Goal: Transaction & Acquisition: Purchase product/service

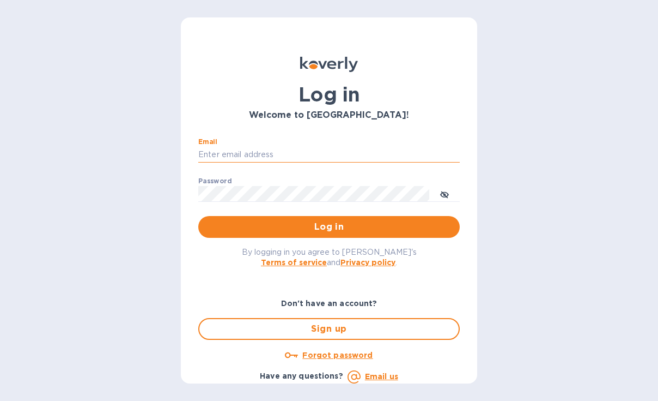
click at [277, 161] on input "Email" at bounding box center [329, 155] width 262 height 16
type input "[PERSON_NAME][EMAIL_ADDRESS][DOMAIN_NAME]"
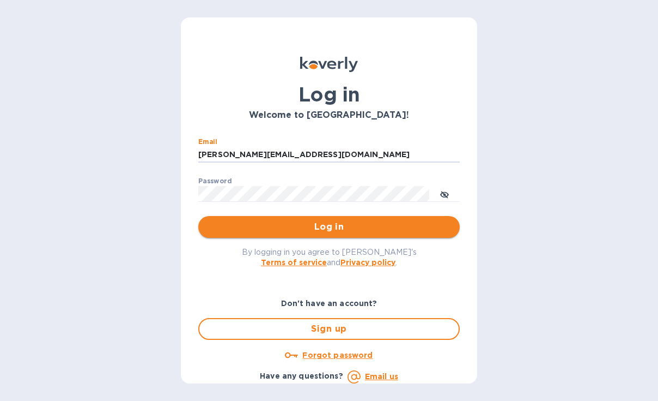
click at [313, 227] on span "Log in" at bounding box center [329, 226] width 244 height 13
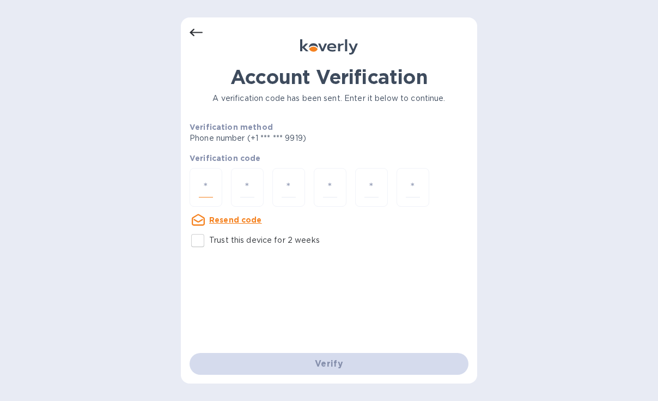
click at [213, 177] on input "number" at bounding box center [206, 187] width 14 height 20
type input "9"
type input "2"
type input "8"
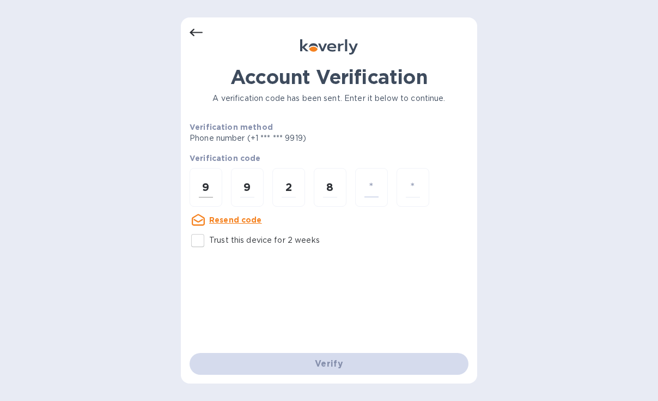
type input "4"
type input "3"
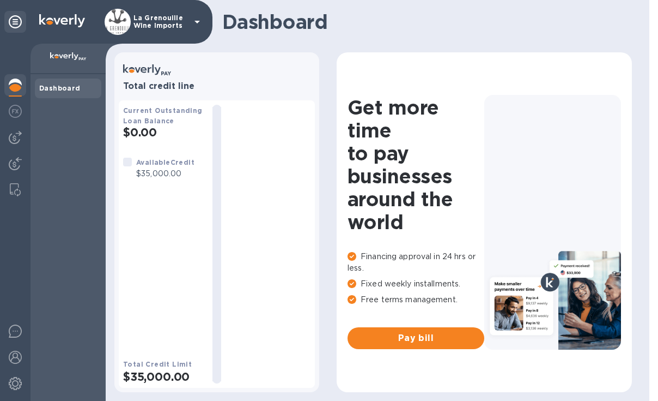
click at [153, 108] on b "Current Outstanding Loan Balance" at bounding box center [163, 115] width 80 height 19
click at [22, 138] on div at bounding box center [15, 137] width 22 height 22
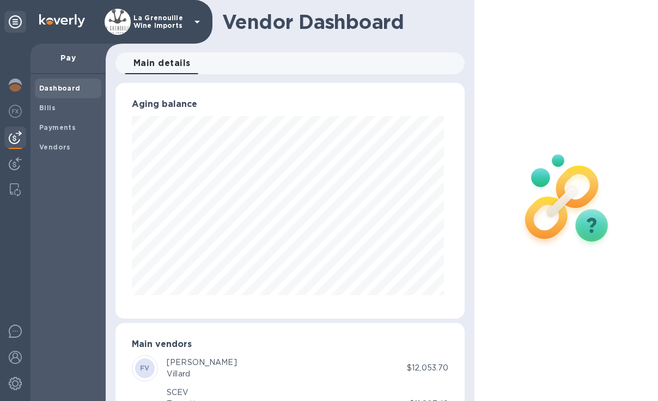
scroll to position [235, 345]
click at [62, 108] on span "Bills" at bounding box center [68, 107] width 58 height 11
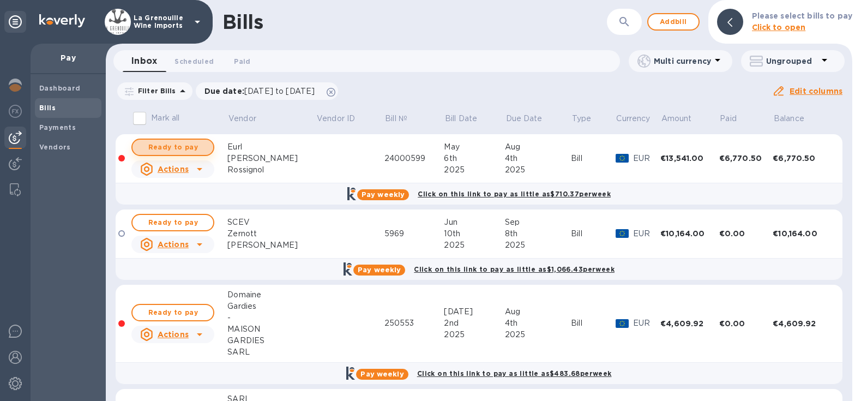
click at [181, 150] on span "Ready to pay" at bounding box center [172, 147] width 63 height 13
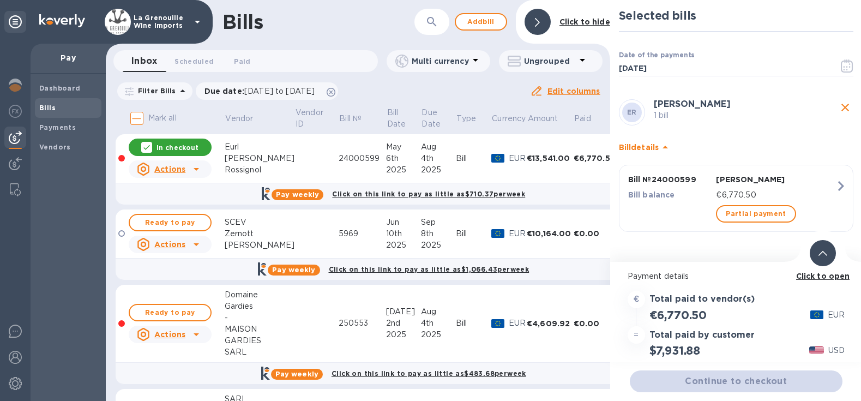
click at [658, 351] on h2 "$7,931.88" at bounding box center [674, 350] width 51 height 14
copy h2 "$7,931.88"
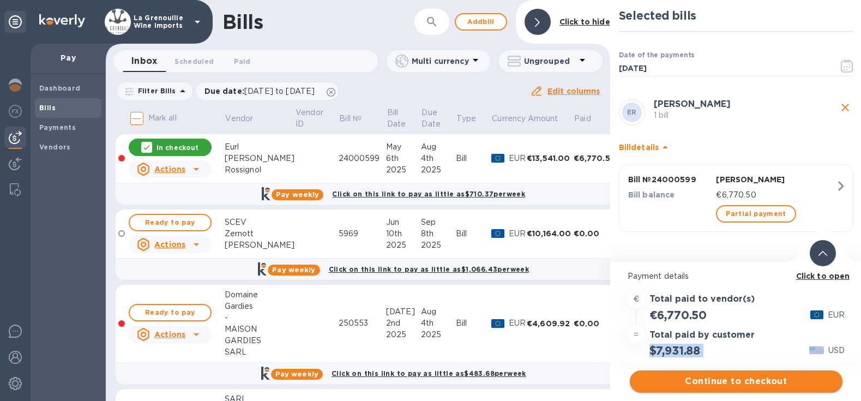
click at [658, 385] on span "Continue to checkout" at bounding box center [735, 380] width 195 height 13
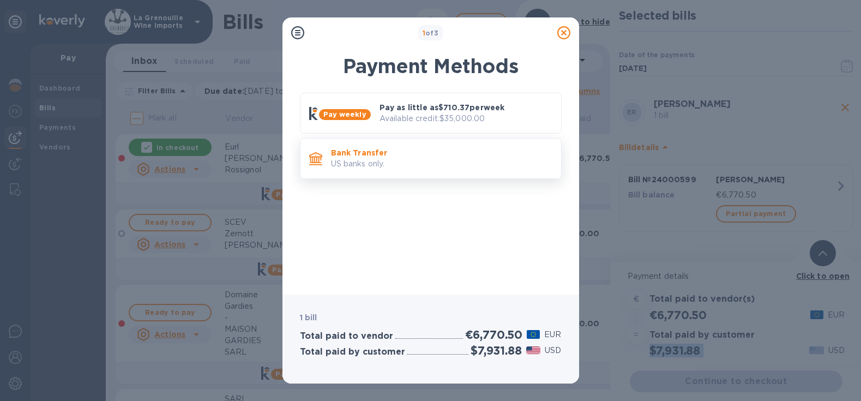
click at [430, 158] on p "US banks only." at bounding box center [441, 163] width 221 height 11
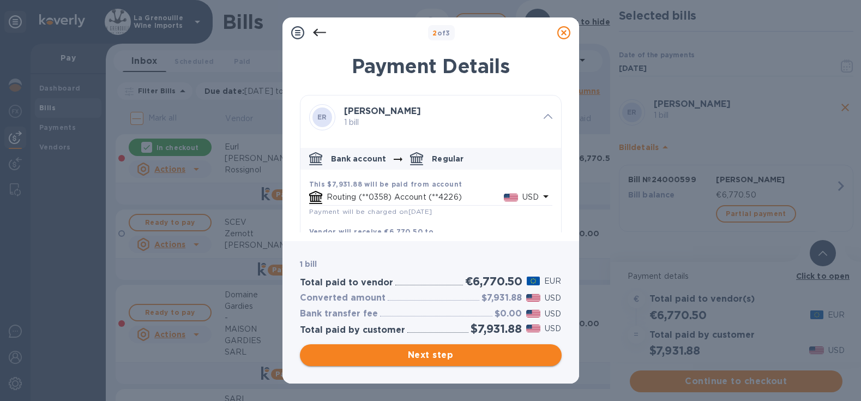
click at [435, 355] on span "Next step" at bounding box center [431, 354] width 244 height 13
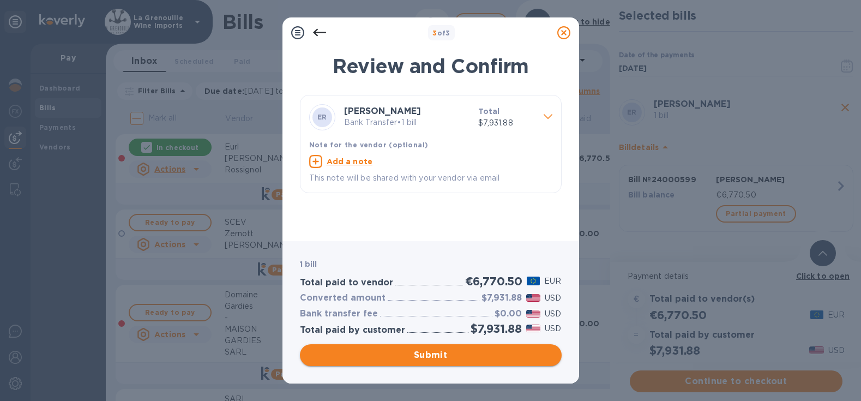
click at [434, 354] on span "Submit" at bounding box center [431, 354] width 244 height 13
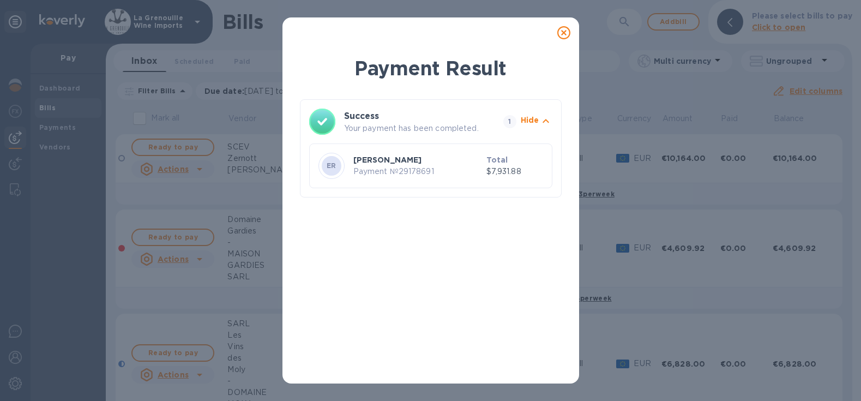
click at [563, 30] on icon at bounding box center [563, 32] width 13 height 13
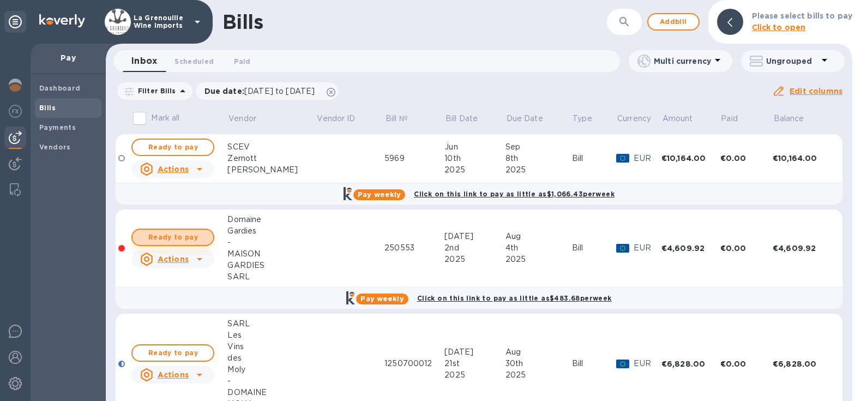
click at [205, 237] on button "Ready to pay" at bounding box center [172, 236] width 83 height 17
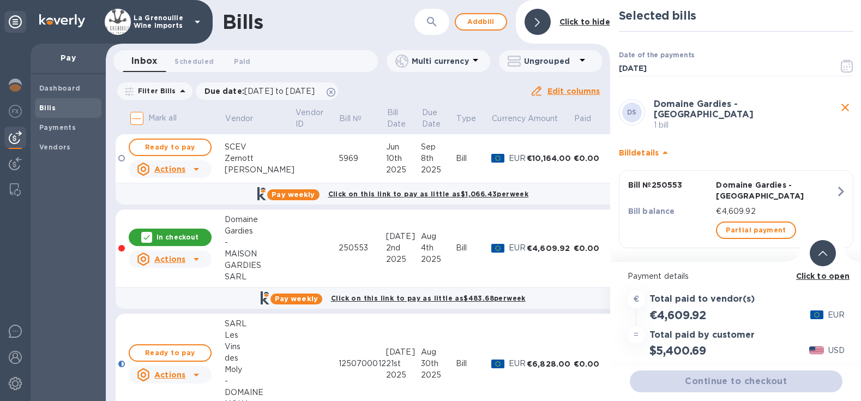
click at [658, 349] on h2 "$5,400.69" at bounding box center [677, 350] width 57 height 14
copy h2 "5,400.69"
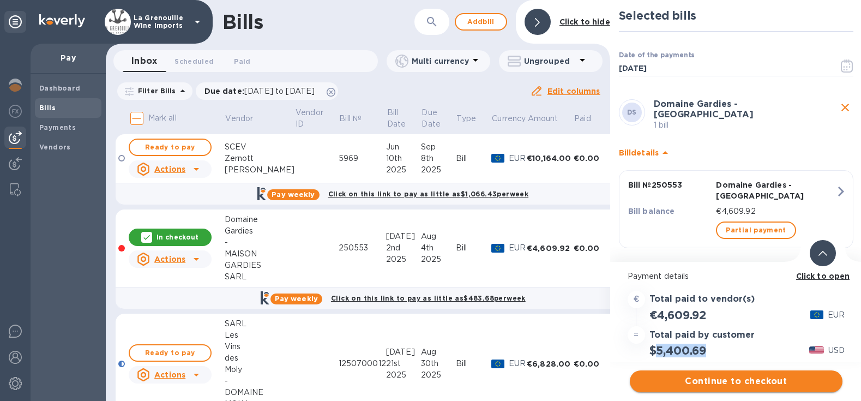
click at [658, 383] on span "Continue to checkout" at bounding box center [735, 380] width 195 height 13
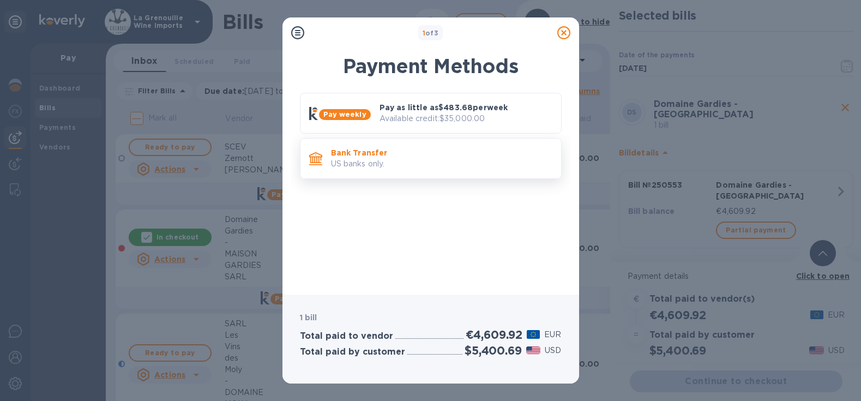
click at [425, 149] on p "Bank Transfer" at bounding box center [441, 152] width 221 height 11
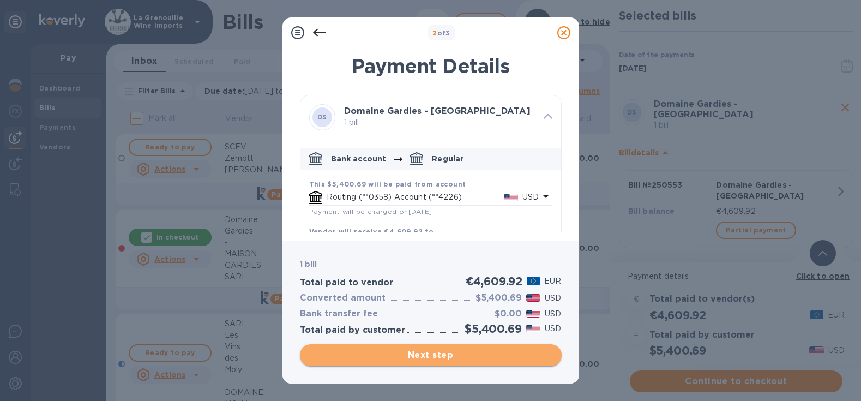
click at [429, 354] on span "Next step" at bounding box center [431, 354] width 244 height 13
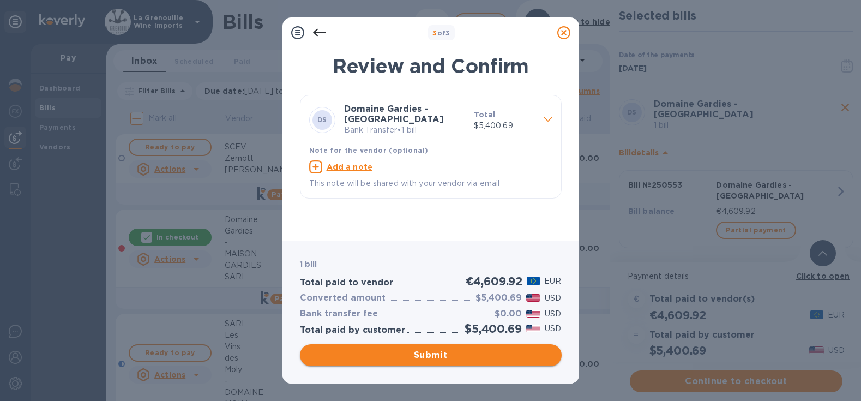
click at [433, 355] on span "Submit" at bounding box center [431, 354] width 244 height 13
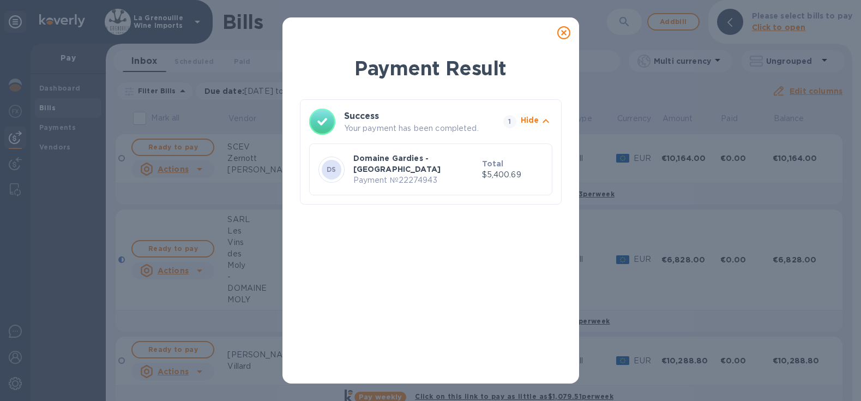
click at [566, 31] on icon at bounding box center [563, 32] width 13 height 13
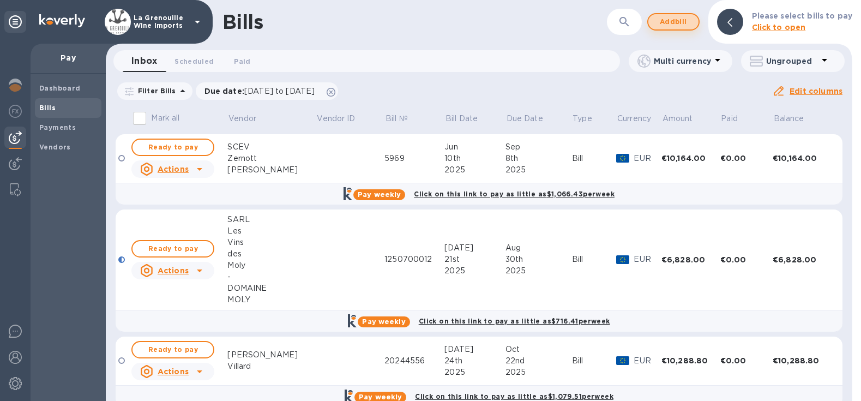
click at [658, 22] on span "Add bill" at bounding box center [673, 21] width 33 height 13
